Goal: Task Accomplishment & Management: Use online tool/utility

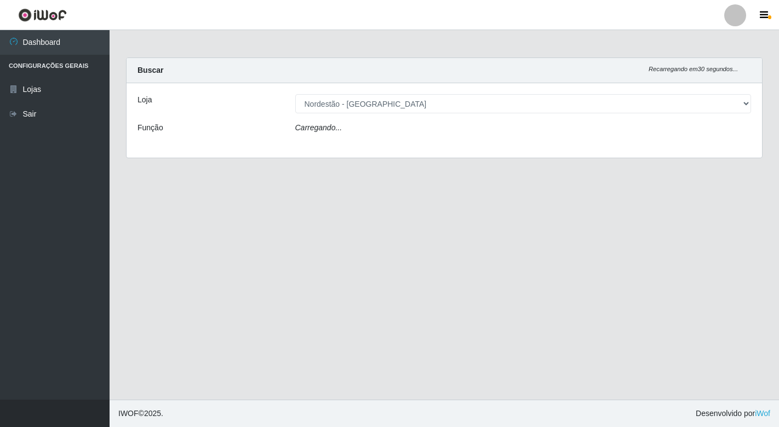
select select "454"
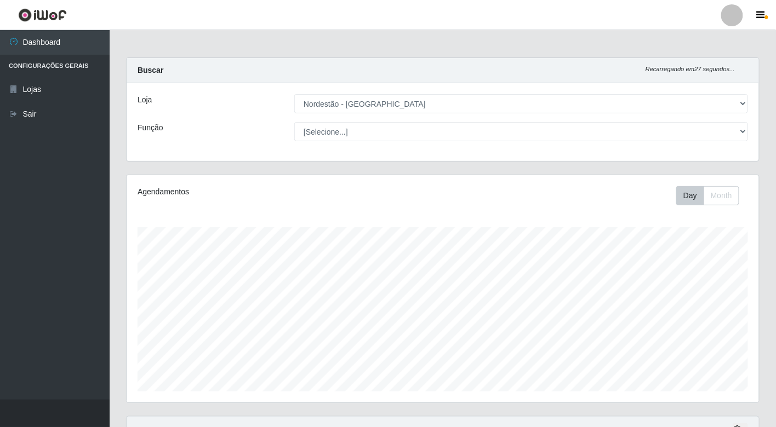
scroll to position [227, 632]
click at [684, 197] on button "Day" at bounding box center [690, 195] width 28 height 19
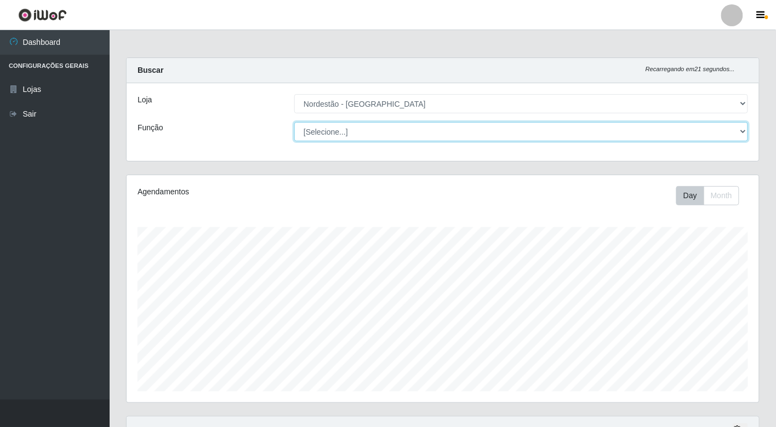
click at [340, 133] on select "[Selecione...] Embalador Embalador + Embalador ++" at bounding box center [521, 131] width 454 height 19
select select "1"
click at [294, 122] on select "[Selecione...] Embalador Embalador + Embalador ++" at bounding box center [521, 131] width 454 height 19
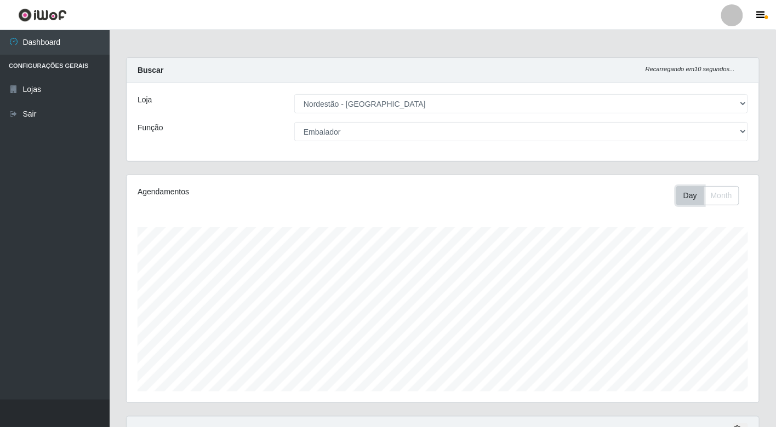
click at [686, 196] on button "Day" at bounding box center [690, 195] width 28 height 19
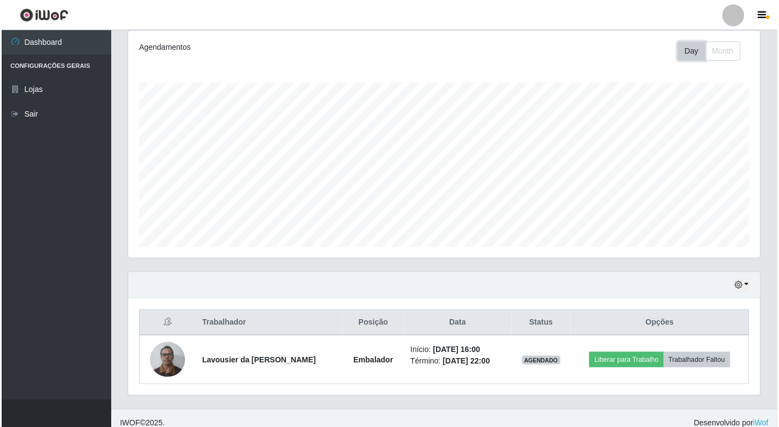
scroll to position [154, 0]
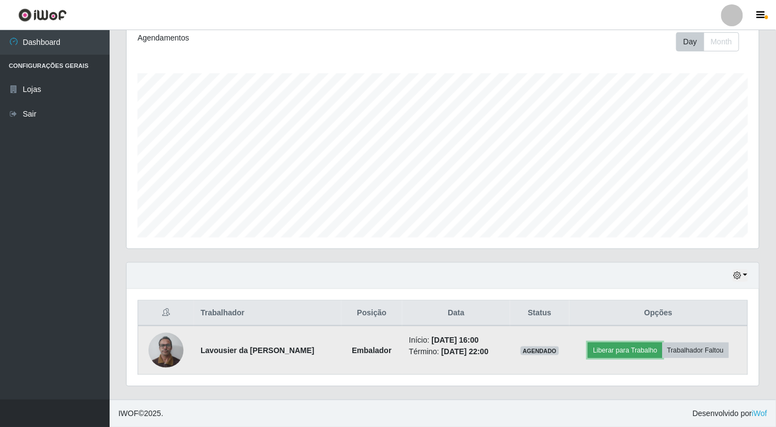
click at [610, 349] on button "Liberar para Trabalho" at bounding box center [625, 350] width 74 height 15
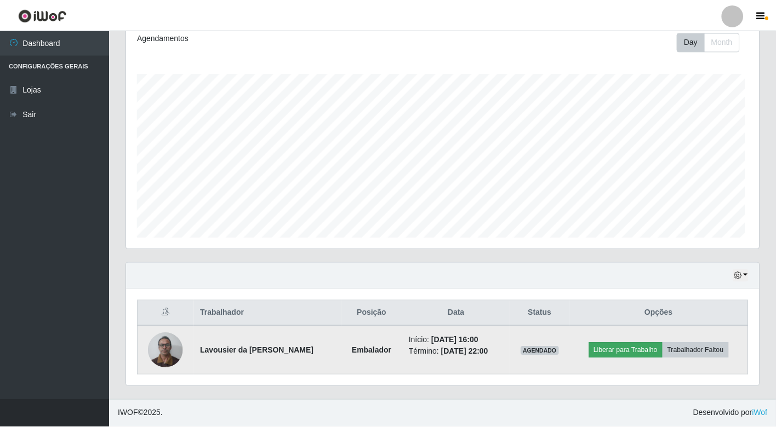
scroll to position [227, 625]
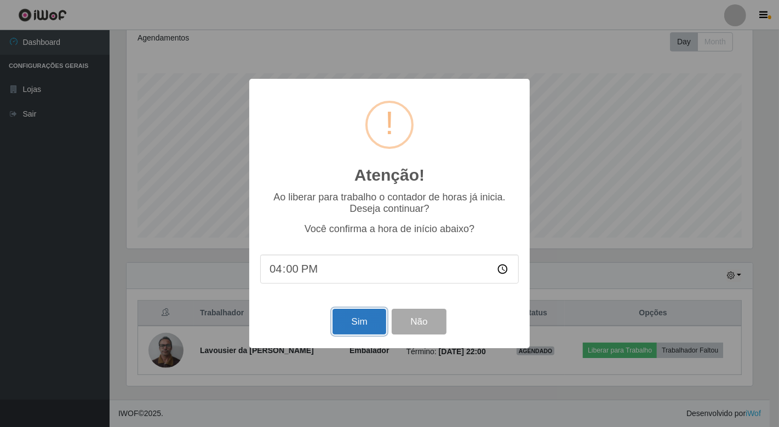
click at [359, 325] on button "Sim" at bounding box center [358, 322] width 53 height 26
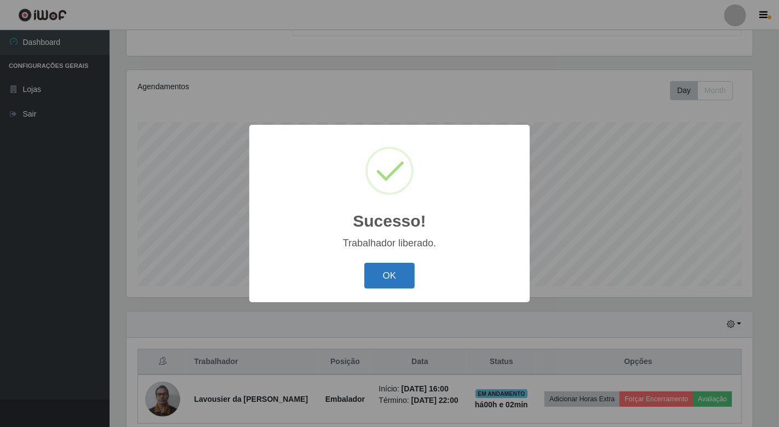
click at [381, 275] on button "OK" at bounding box center [389, 276] width 51 height 26
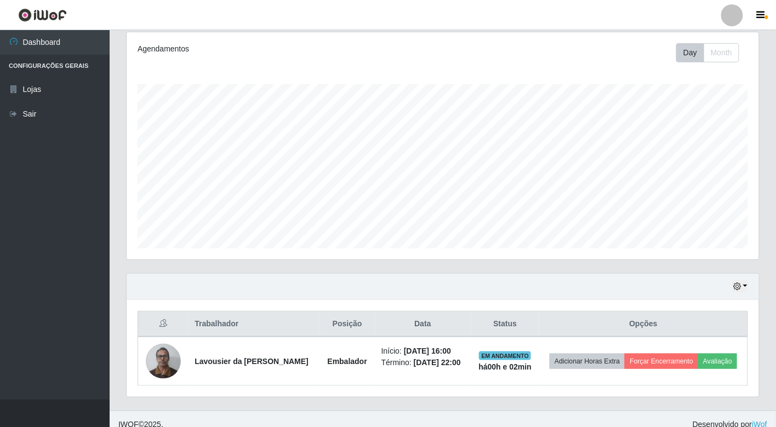
scroll to position [154, 0]
